Goal: Check status: Check status

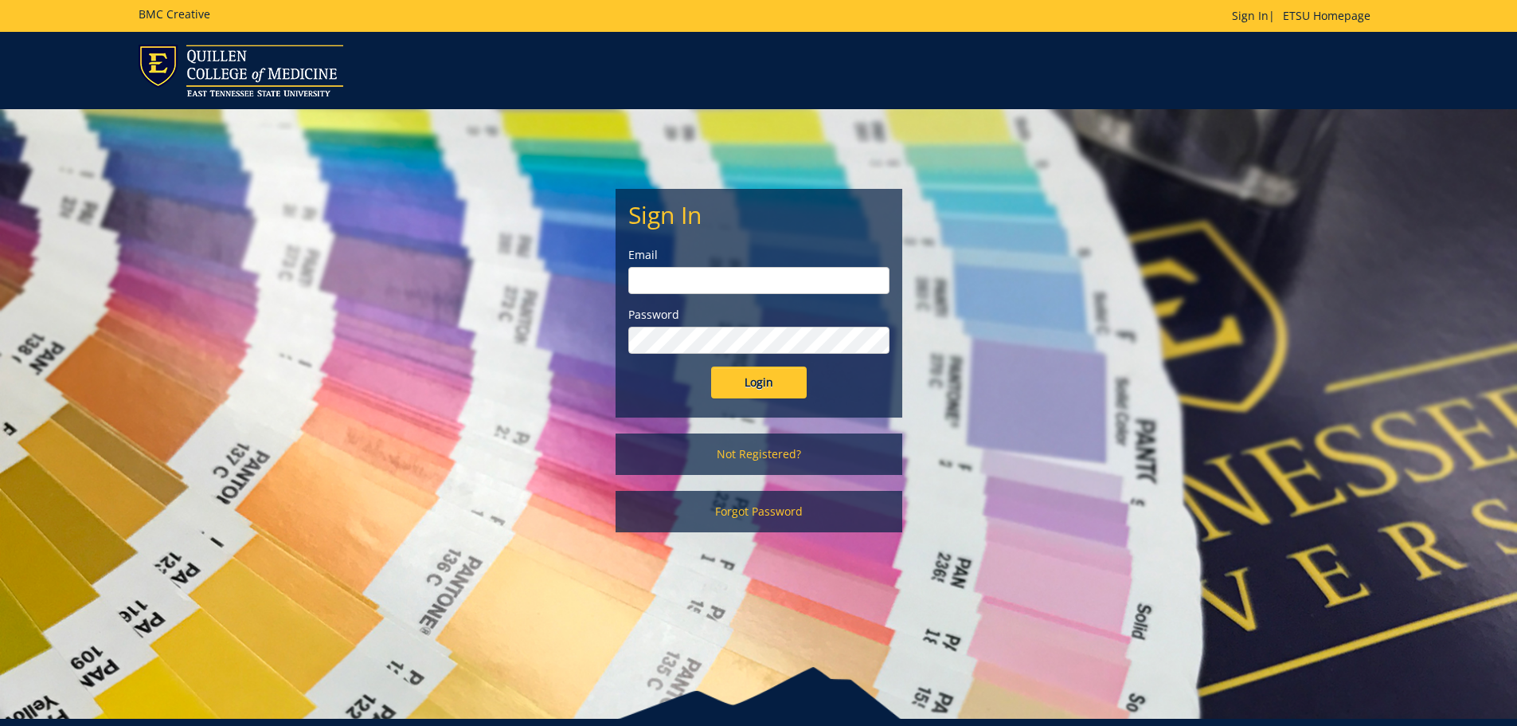
click at [747, 271] on input "email" at bounding box center [758, 280] width 261 height 27
type input "[EMAIL_ADDRESS][DOMAIN_NAME]"
click at [711, 366] on input "Login" at bounding box center [759, 382] width 96 height 32
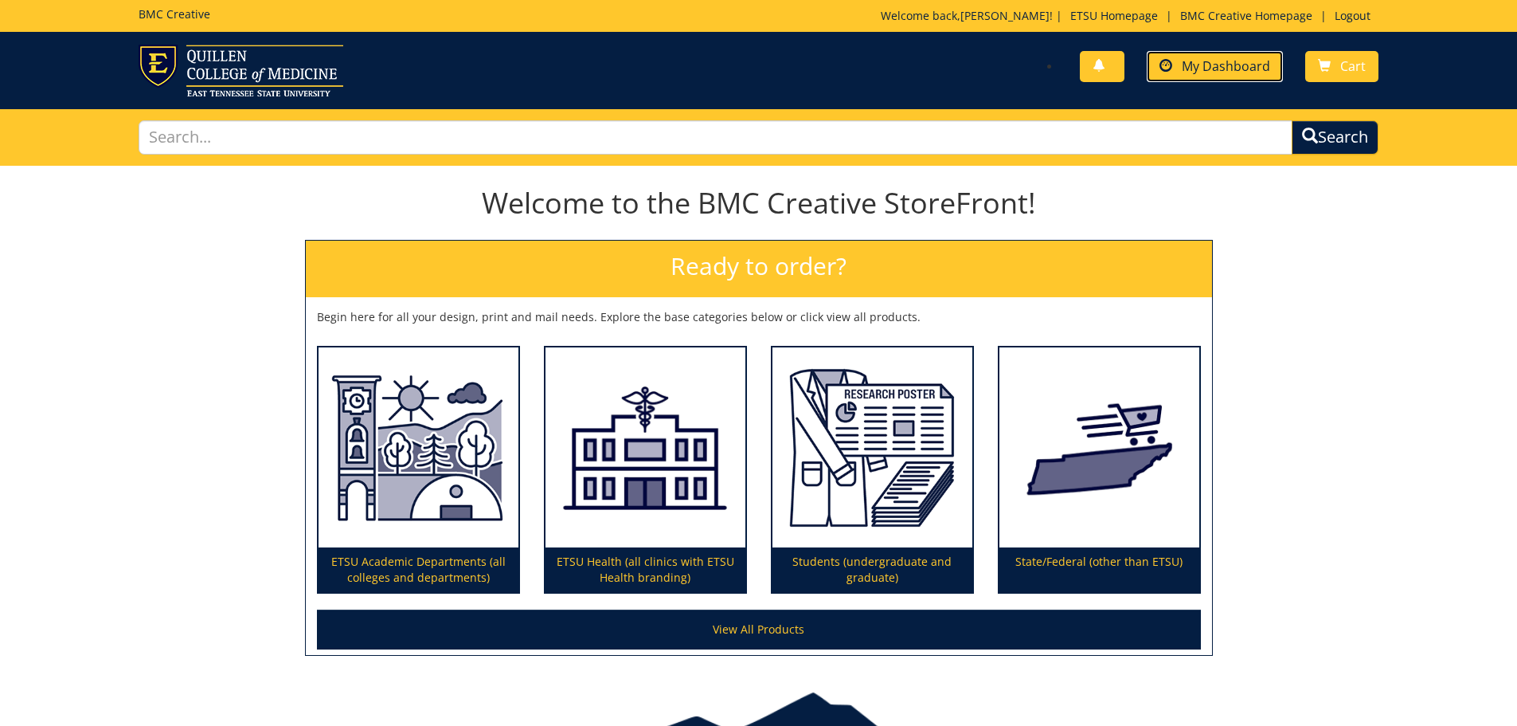
click at [1189, 53] on link "My Dashboard" at bounding box center [1215, 66] width 136 height 31
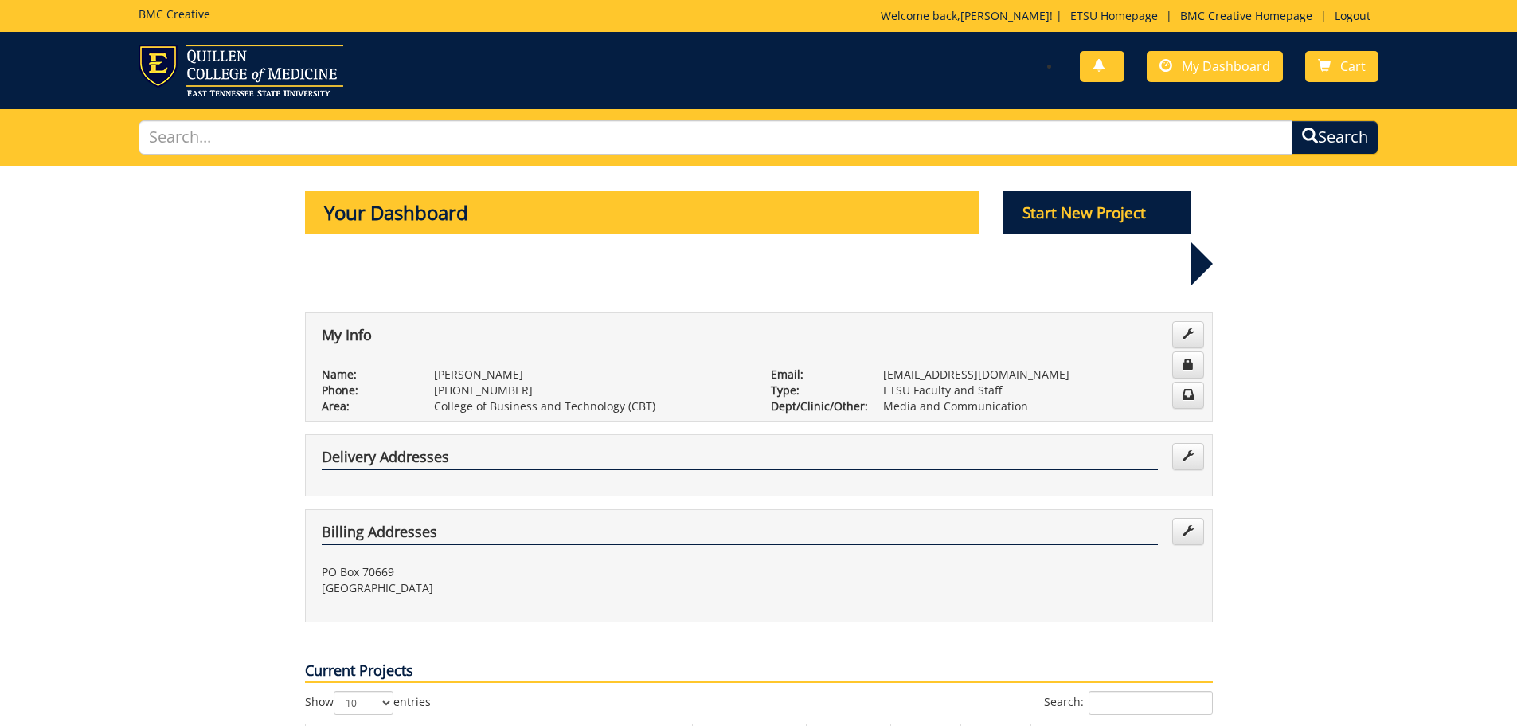
scroll to position [239, 0]
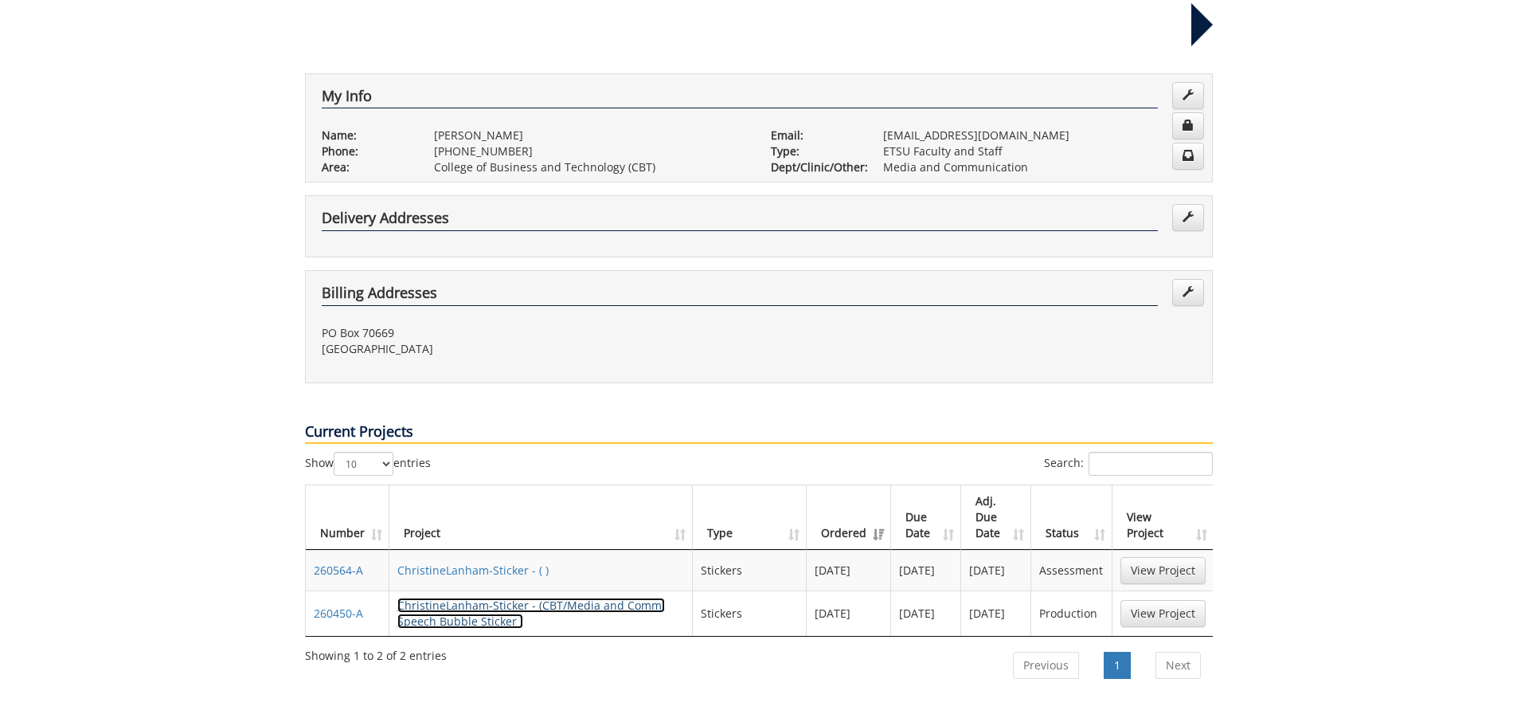
click at [464, 597] on link "ChristineLanham-Sticker - (CBT/Media and Comm: Speech Bubble Sticker )" at bounding box center [531, 612] width 268 height 31
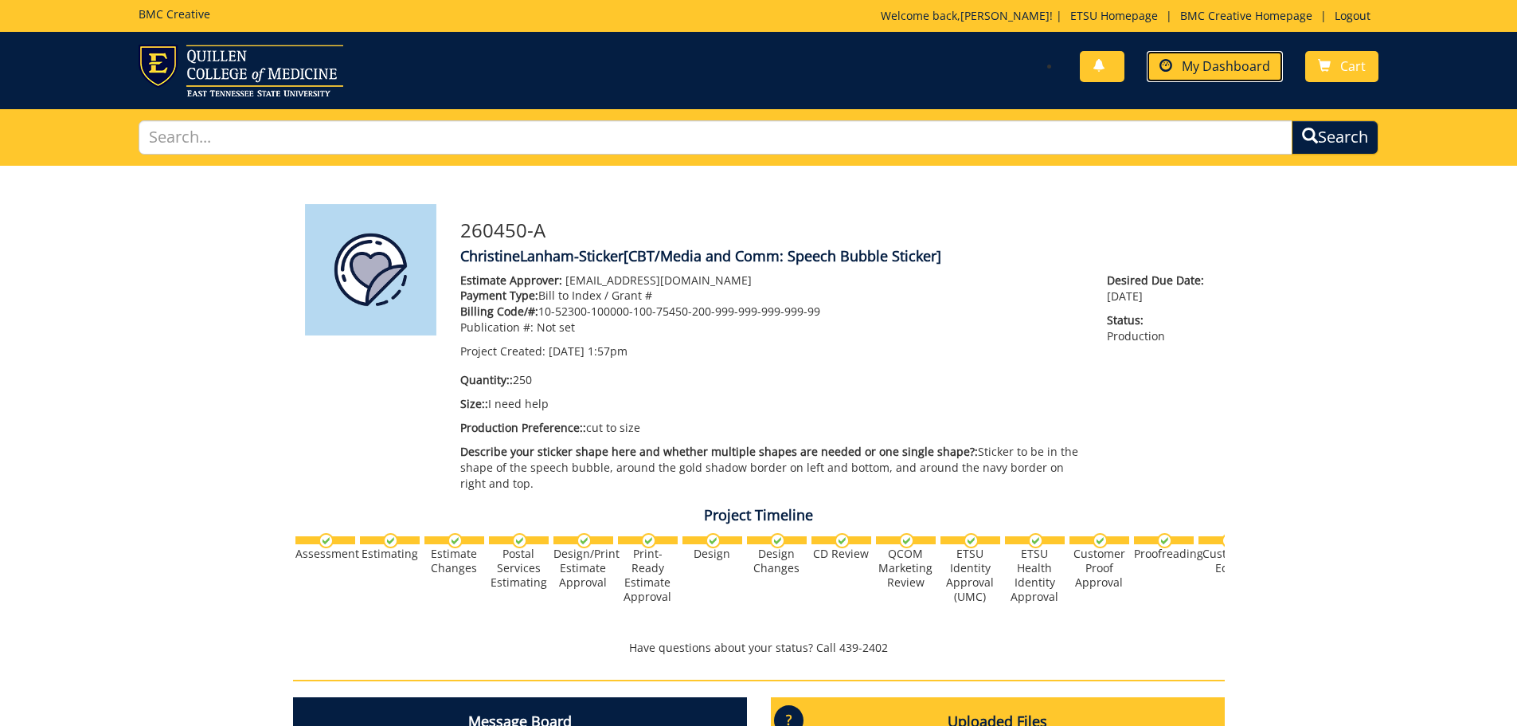
click at [1244, 61] on span "My Dashboard" at bounding box center [1226, 66] width 88 height 18
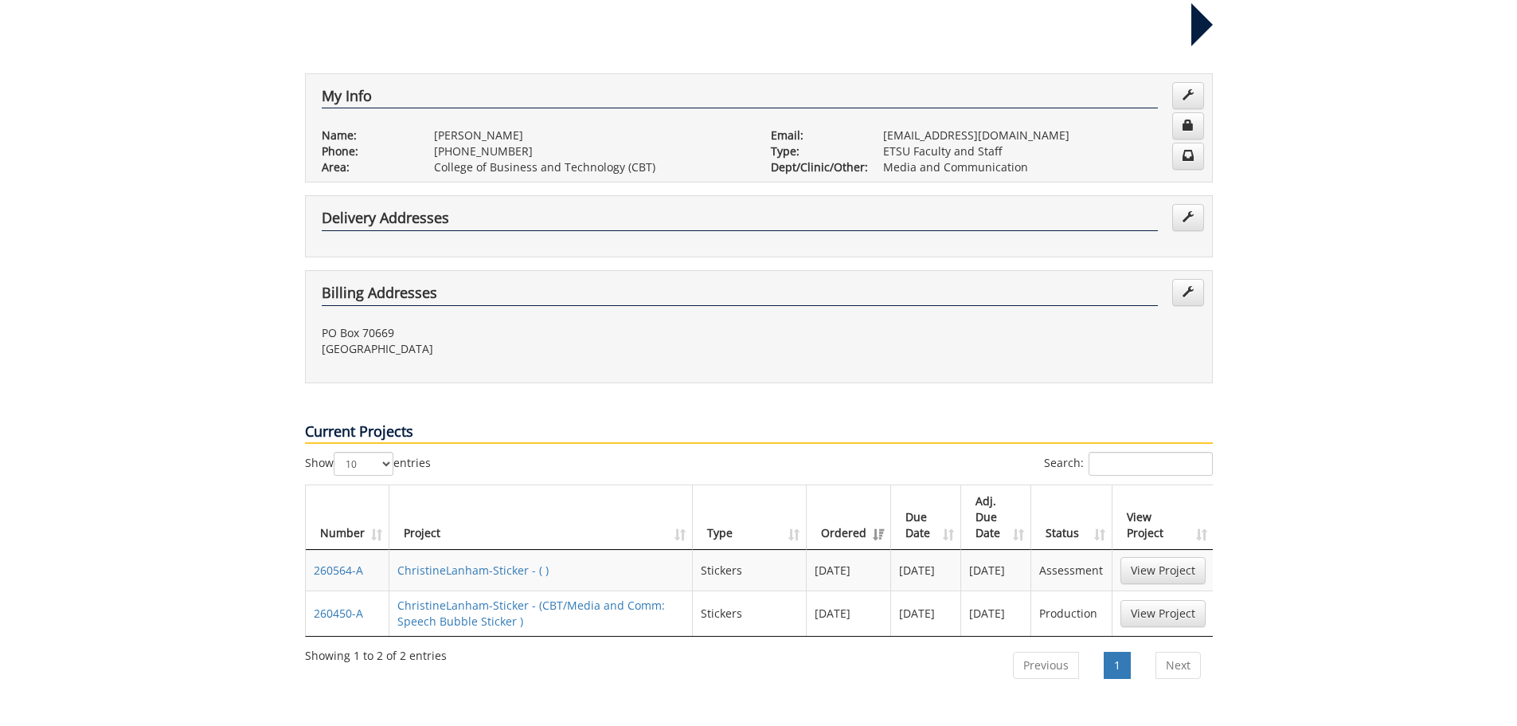
scroll to position [319, 0]
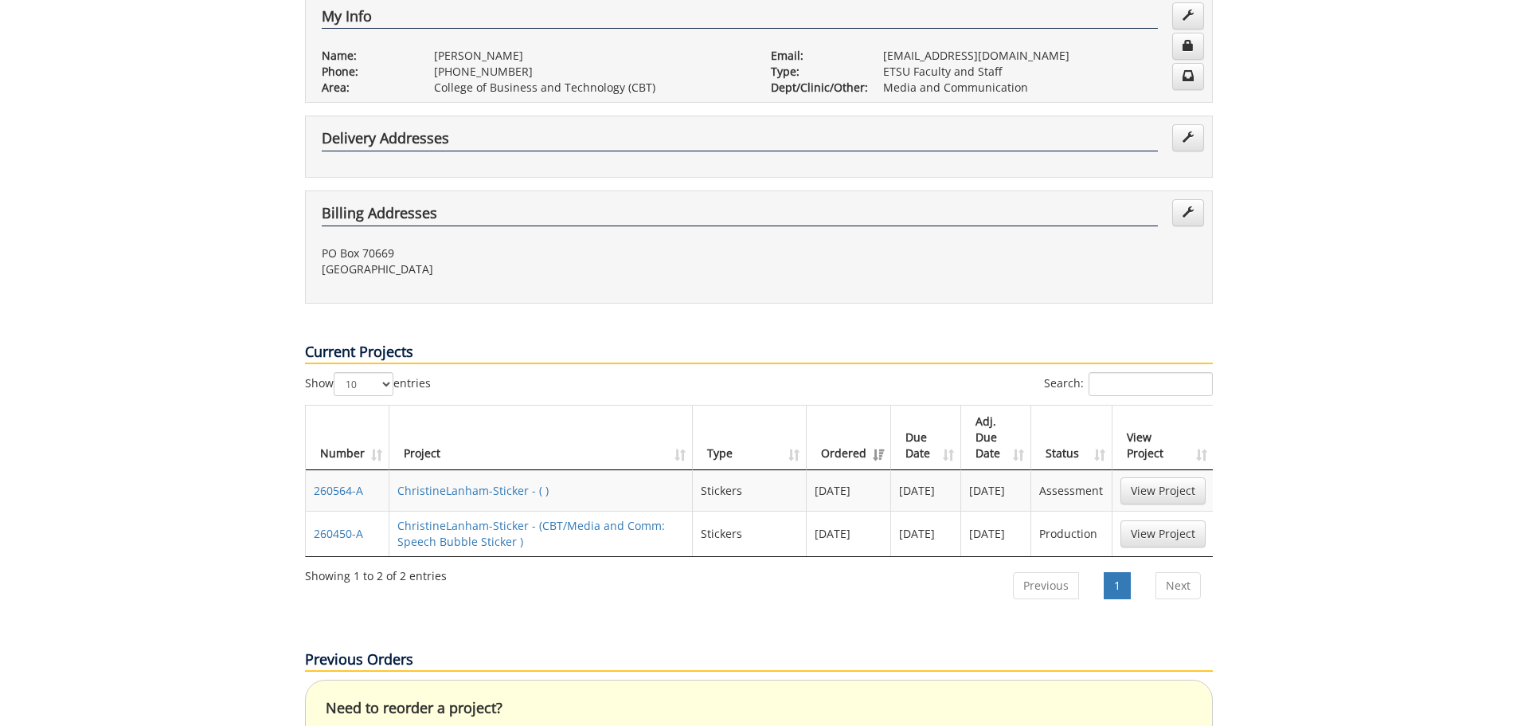
click at [331, 470] on td "260564-A" at bounding box center [348, 490] width 84 height 41
click at [336, 483] on link "260564-A" at bounding box center [338, 490] width 49 height 15
